Goal: Register for event/course

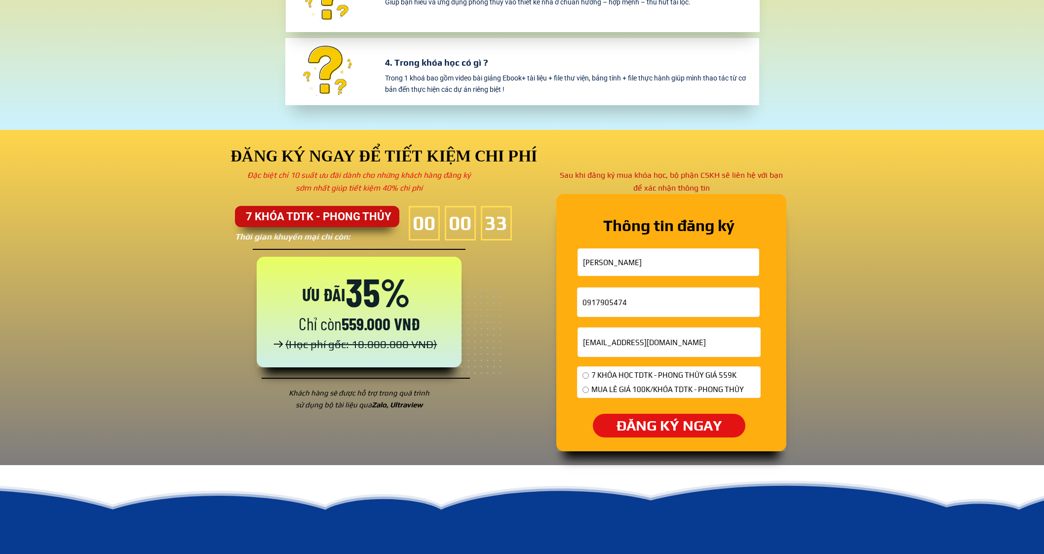
scroll to position [3333, 0]
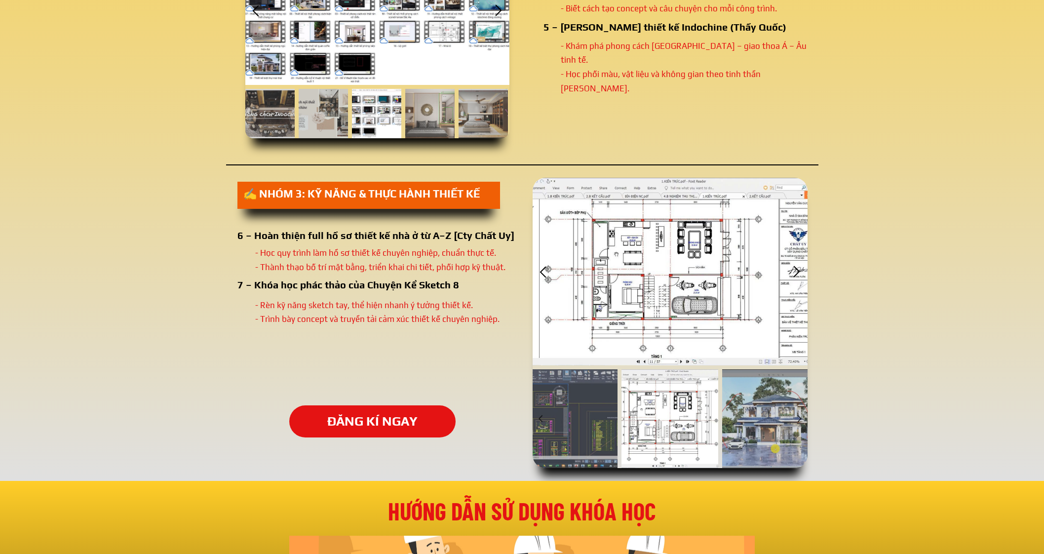
scroll to position [1728, 0]
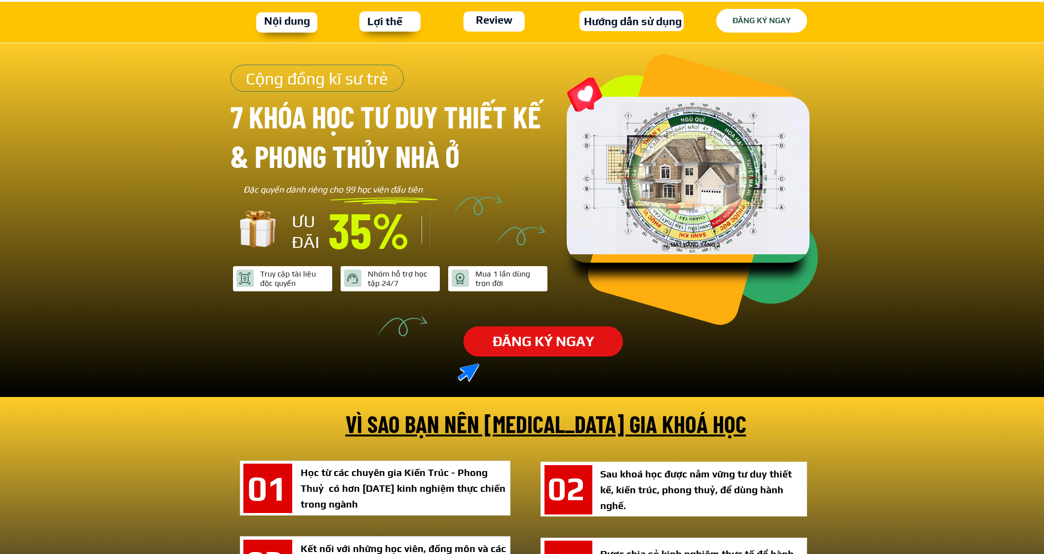
click at [744, 29] on p "ĐĂNG KÝ NGAY" at bounding box center [762, 21] width 92 height 24
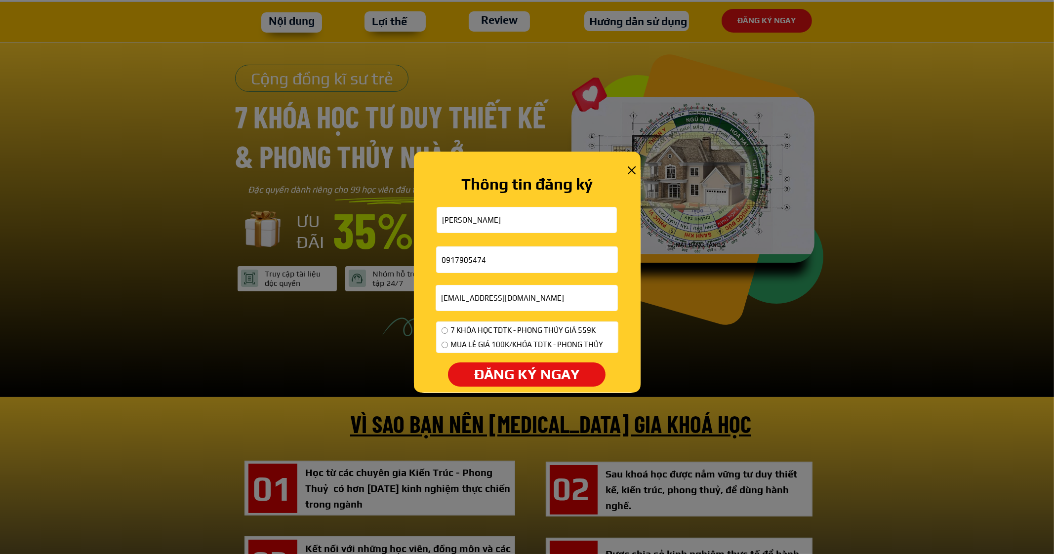
click at [446, 331] on input "radio" at bounding box center [444, 330] width 6 height 6
radio input "true"
click at [486, 386] on p "ĐĂNG KÝ NGAY" at bounding box center [527, 374] width 158 height 24
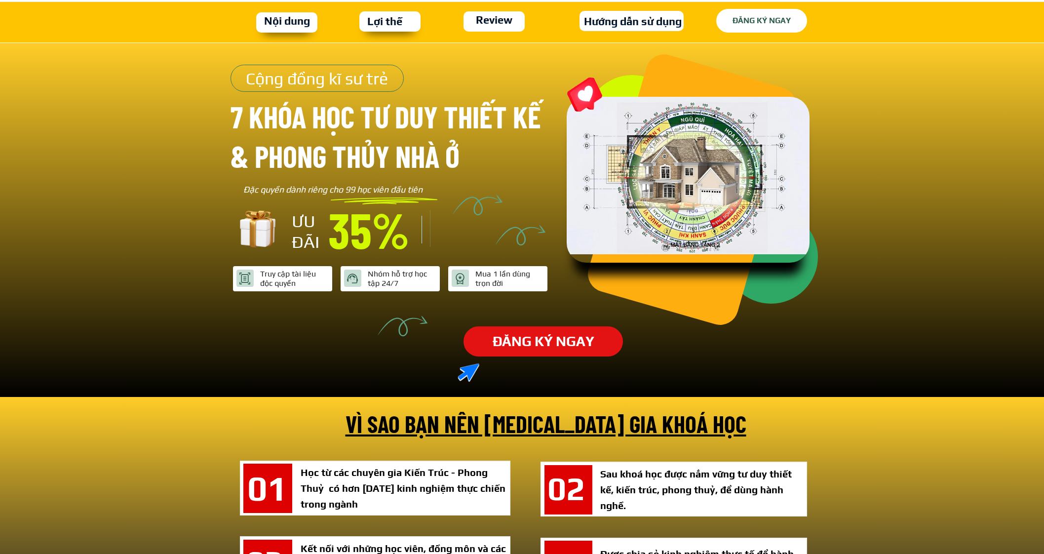
click at [737, 15] on p "ĐĂNG KÝ NGAY" at bounding box center [762, 21] width 93 height 24
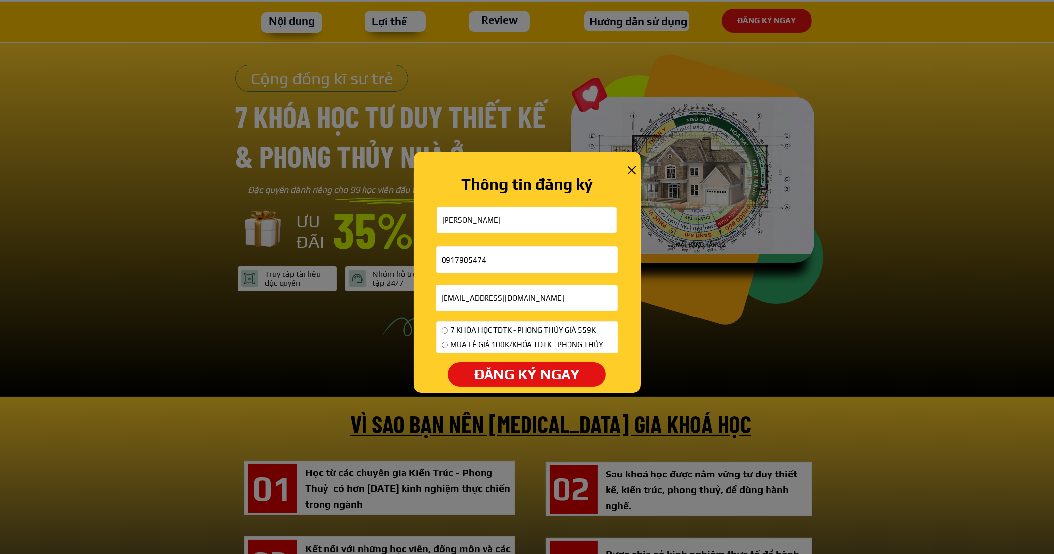
click at [462, 330] on span "7 KHÓA HỌC TDTK - PHONG THỦY GIÁ 559K" at bounding box center [526, 330] width 153 height 12
radio input "true"
click at [486, 369] on p "ĐĂNG KÝ NGAY" at bounding box center [526, 374] width 159 height 24
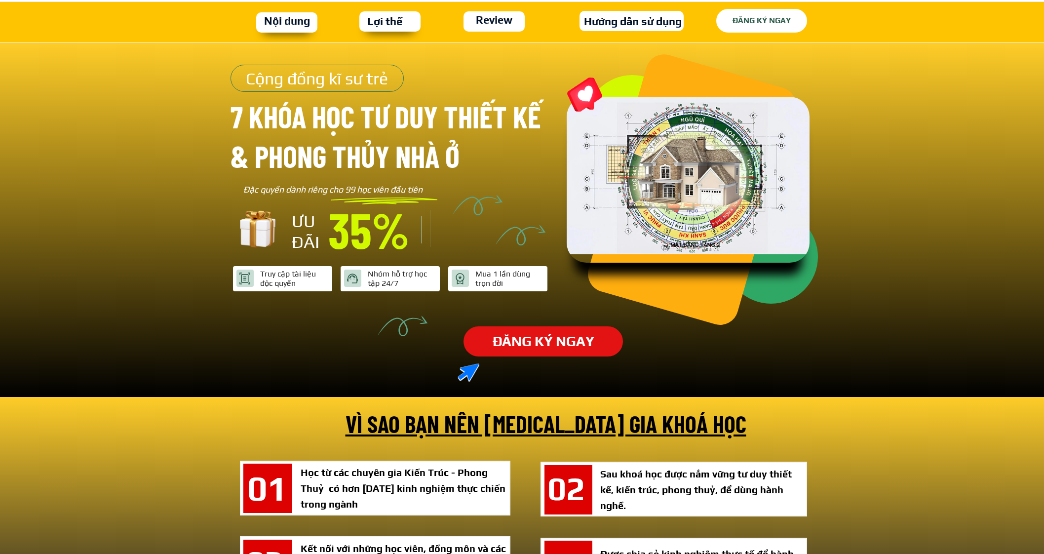
click at [770, 11] on p "ĐĂNG KÝ NGAY" at bounding box center [761, 21] width 93 height 24
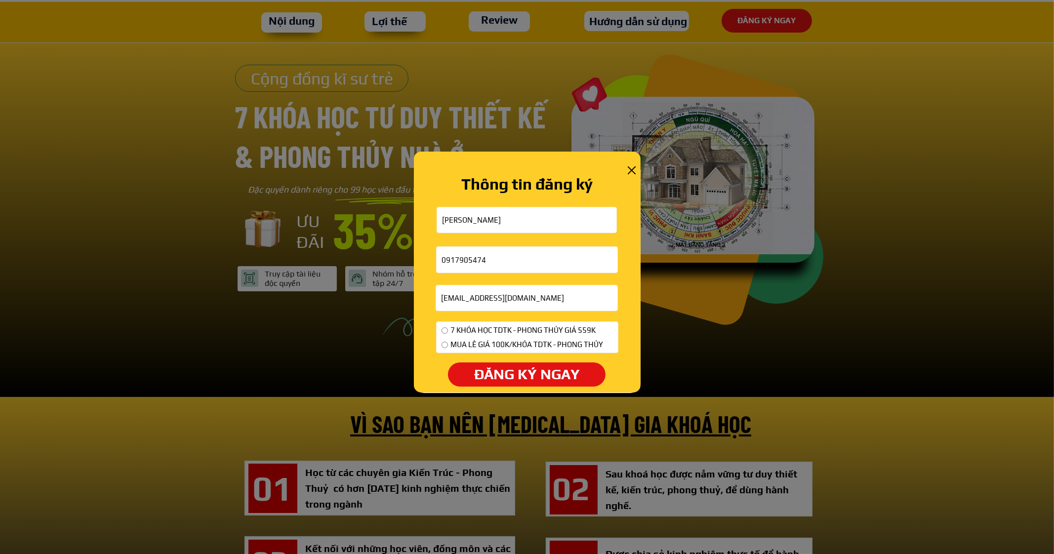
click at [441, 342] on input "radio" at bounding box center [444, 345] width 6 height 6
radio input "true"
click at [469, 375] on p "ĐĂNG KÝ NGAY" at bounding box center [526, 374] width 160 height 24
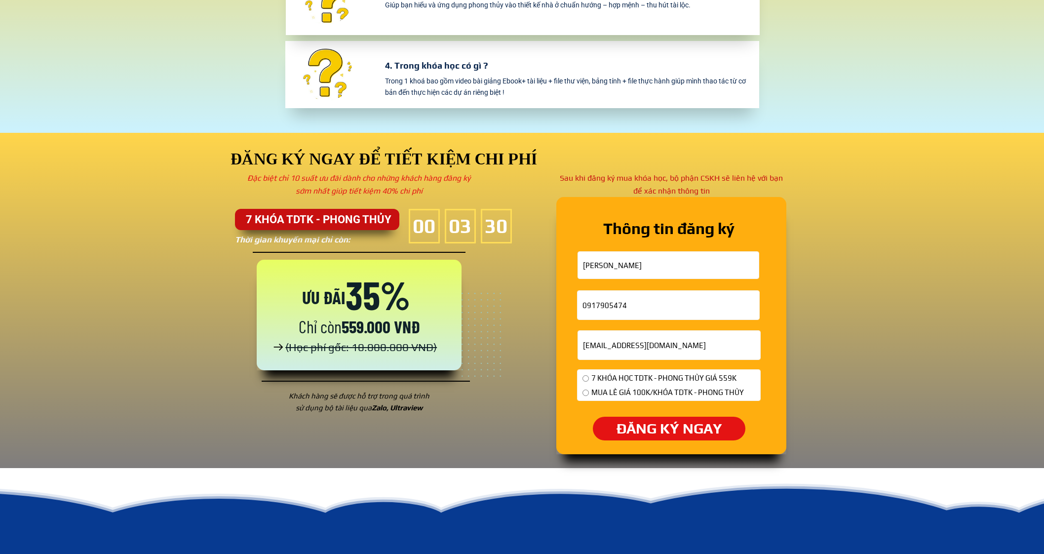
scroll to position [3456, 0]
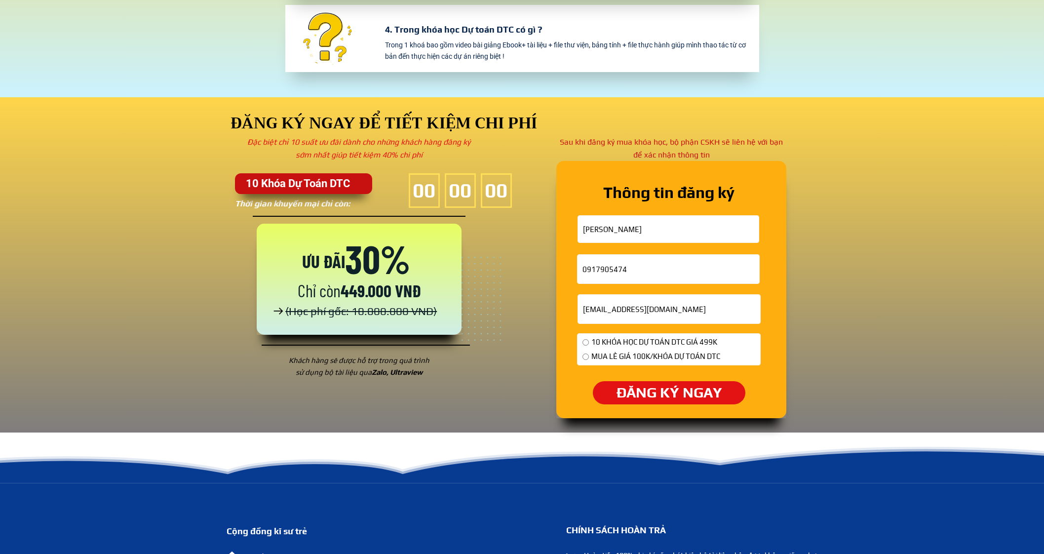
scroll to position [3147, 0]
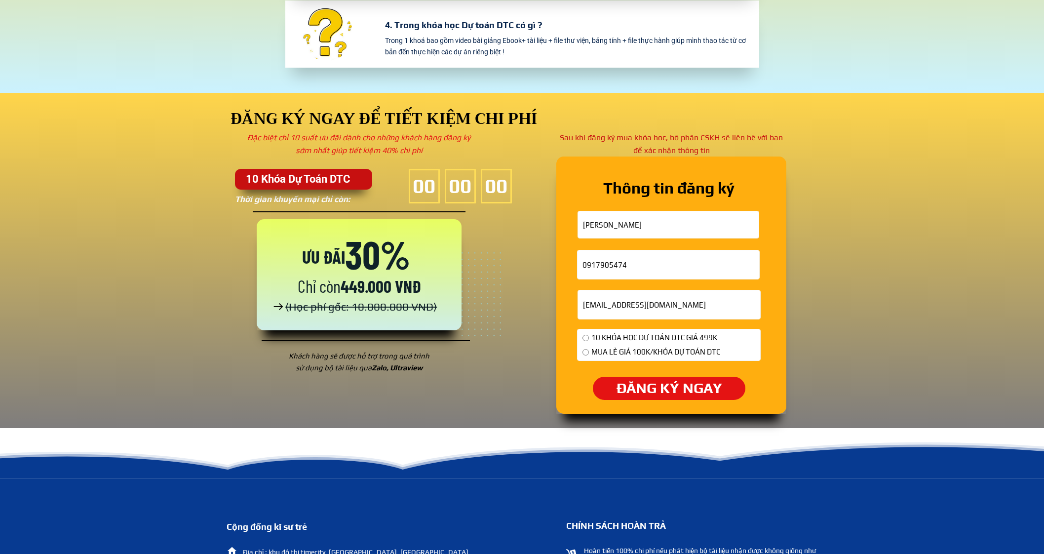
click at [642, 346] on span "MUA LẺ GIÁ 100K/KHÓA DỰ TOÁN DTC" at bounding box center [656, 352] width 129 height 12
radio input "true"
click at [632, 335] on span "10 KHÓA HỌC DỰ TOÁN DTC GIÁ 499K" at bounding box center [656, 338] width 129 height 12
radio input "true"
